Goal: Task Accomplishment & Management: Manage account settings

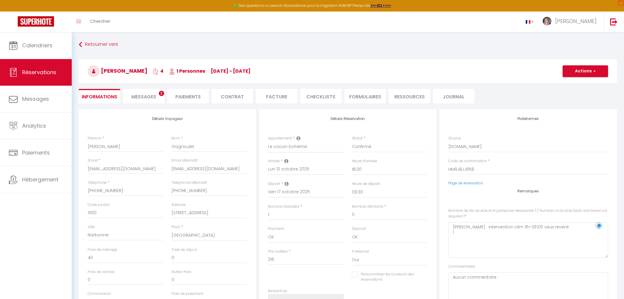
select select "18:30"
select select "09:30"
select select "1"
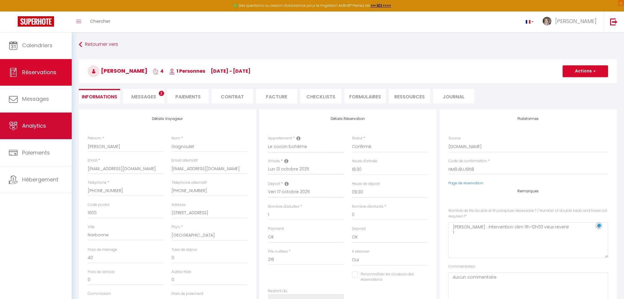
scroll to position [33, 0]
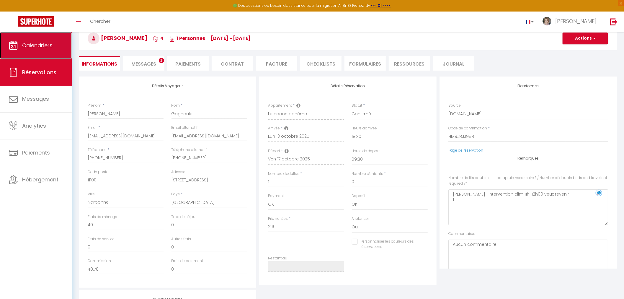
click at [44, 44] on span "Calendriers" at bounding box center [37, 45] width 30 height 7
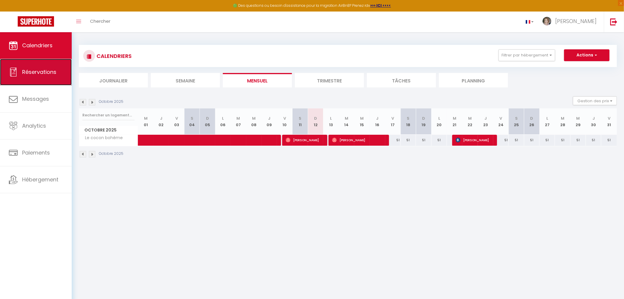
click at [46, 67] on link "Réservations" at bounding box center [36, 72] width 72 height 27
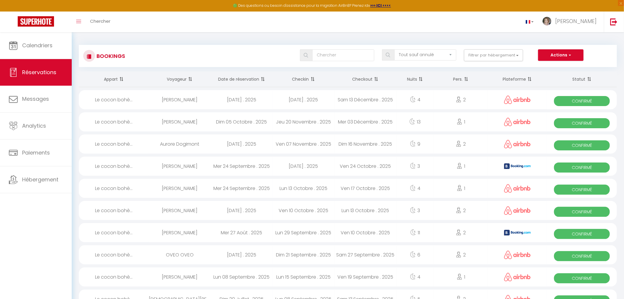
click at [251, 98] on div "[DATE] . 2025" at bounding box center [242, 99] width 62 height 19
select select "OK"
select select "1"
select select "0"
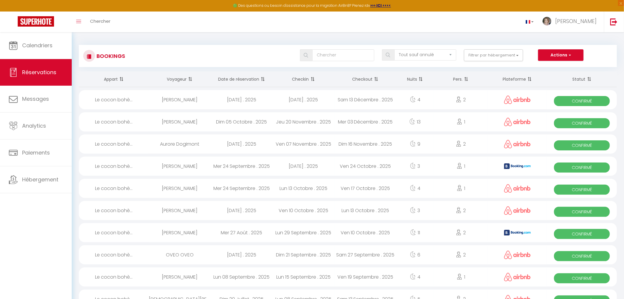
select select "1"
select select
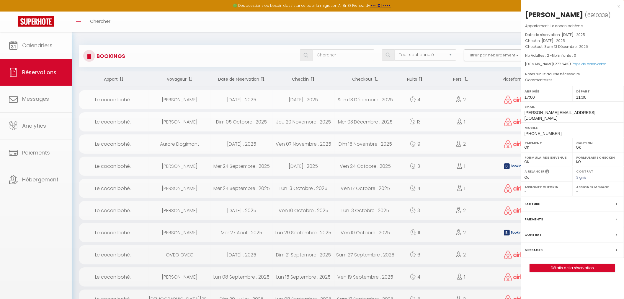
select select "25145"
